Goal: Navigation & Orientation: Find specific page/section

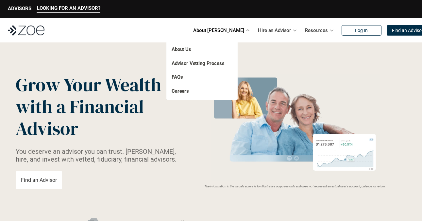
click at [246, 31] on div at bounding box center [248, 30] width 5 height 5
click at [188, 47] on link "About Us" at bounding box center [182, 49] width 20 height 6
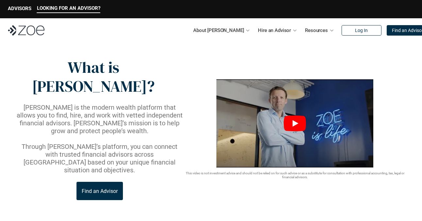
click at [295, 120] on icon "Play" at bounding box center [296, 123] width 6 height 7
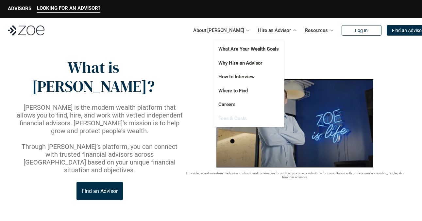
click at [236, 118] on link "Fees & Costs" at bounding box center [232, 119] width 28 height 6
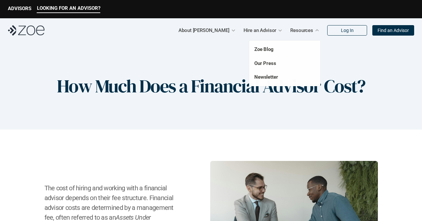
click at [310, 31] on p "Resources" at bounding box center [301, 31] width 23 height 10
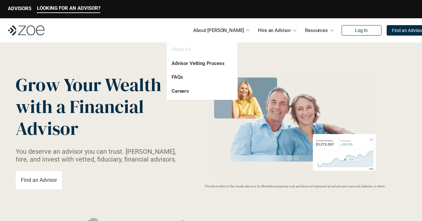
click at [188, 48] on link "About Us" at bounding box center [182, 49] width 20 height 6
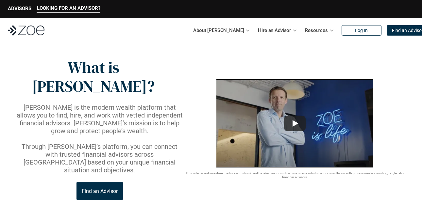
click at [102, 188] on p "Find an Advisor" at bounding box center [100, 191] width 36 height 6
click at [398, 30] on p "Find an Advisor" at bounding box center [407, 31] width 31 height 6
